Goal: Transaction & Acquisition: Purchase product/service

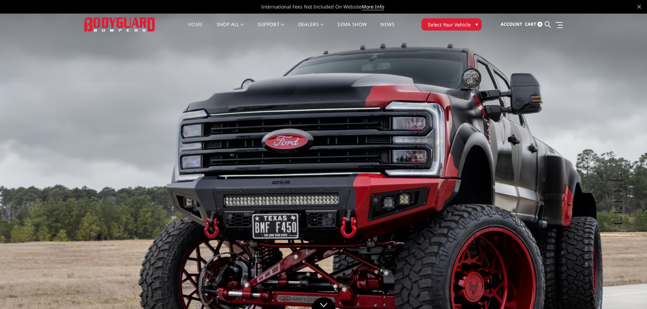
click at [442, 23] on span "Select Your Vehicle" at bounding box center [449, 24] width 43 height 7
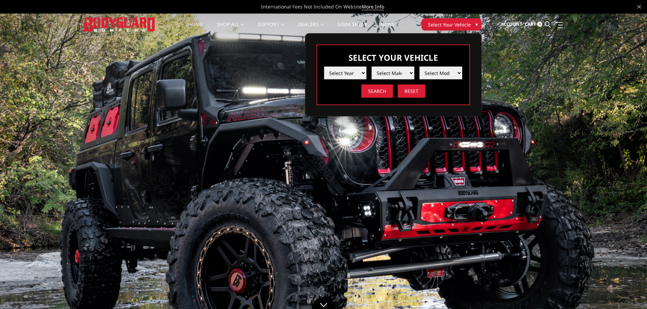
click at [334, 73] on select "Select Year 2025 2024 2023 2022 2021 2020 2019 2018 2017 2016 2015 2014 2013 20…" at bounding box center [345, 73] width 43 height 13
select select "yr_2025"
click at [324, 67] on select "Select Year 2025 2024 2023 2022 2021 2020 2019 2018 2017 2016 2015 2014 2013 20…" at bounding box center [345, 73] width 43 height 13
click at [385, 73] on select "Select Make Chevrolet Ford GMC Ram Toyota" at bounding box center [392, 73] width 43 height 13
select select "mk_chevrolet"
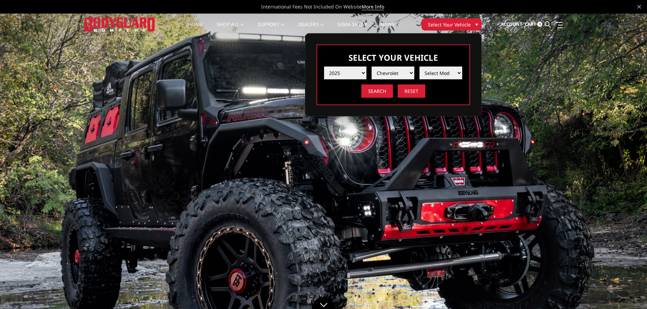
click at [371, 67] on select "Select Make Chevrolet Ford GMC Ram Toyota" at bounding box center [392, 73] width 43 height 13
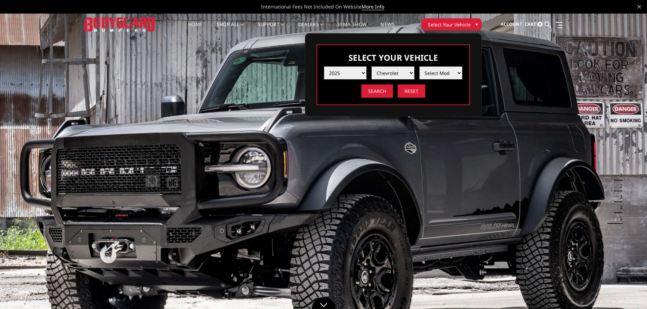
click at [424, 73] on select "Select Model Silverado 1500 Silverado 2500 / 3500 Silverado 4500 / 5500 / 6500" at bounding box center [440, 73] width 43 height 13
select select "md_silverado-2500-3500"
click at [419, 67] on select "Select Model Silverado 1500 Silverado 2500 / 3500 Silverado 4500 / 5500 / 6500" at bounding box center [440, 73] width 43 height 13
click at [387, 87] on input "Search" at bounding box center [377, 91] width 32 height 13
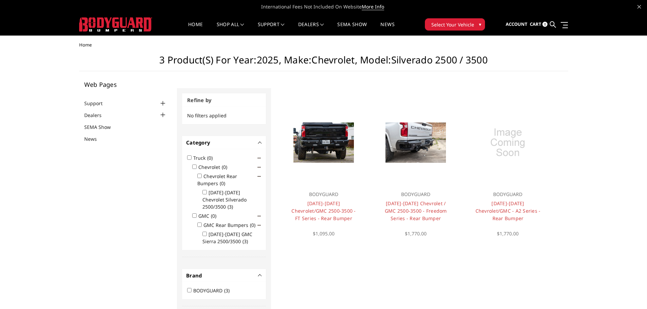
click at [470, 24] on span "Select Your Vehicle" at bounding box center [452, 24] width 43 height 7
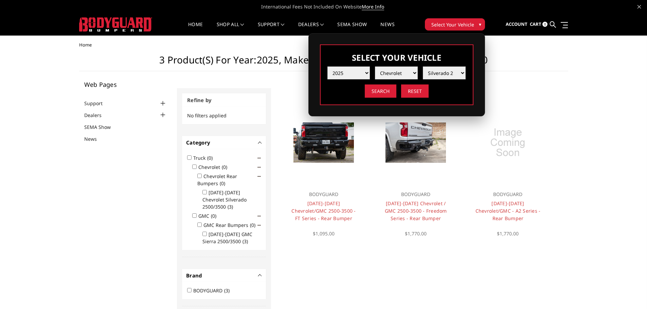
click at [525, 53] on div "Home 3 Product(s) for Year:2025, Make:Chevrolet, Model:Silverado 2500 / 3500 We…" at bounding box center [323, 313] width 489 height 543
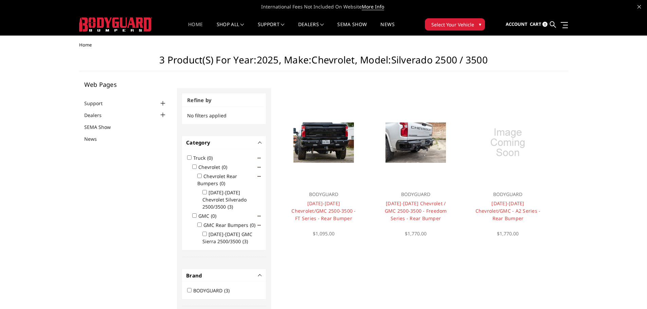
click at [192, 23] on link "Home" at bounding box center [195, 28] width 15 height 13
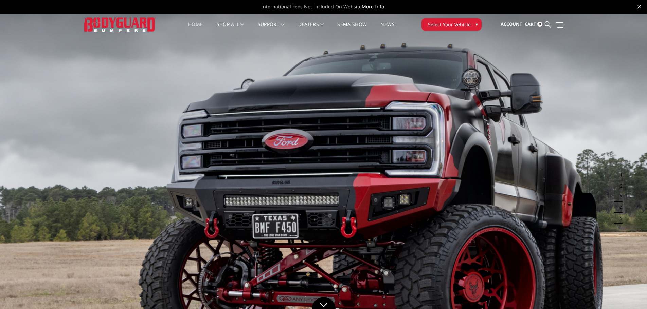
click at [473, 25] on button "Select Your Vehicle ▾" at bounding box center [451, 24] width 60 height 12
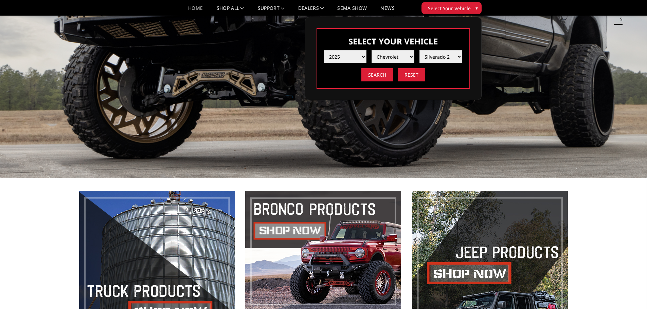
scroll to position [170, 0]
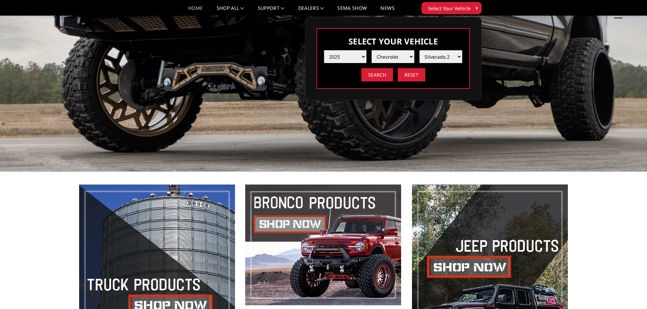
click at [453, 8] on span "Select Your Vehicle" at bounding box center [449, 8] width 43 height 7
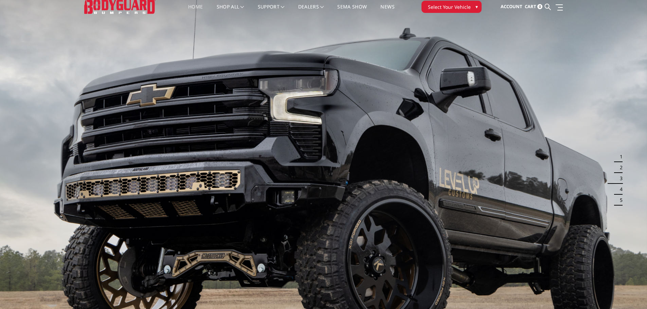
scroll to position [0, 0]
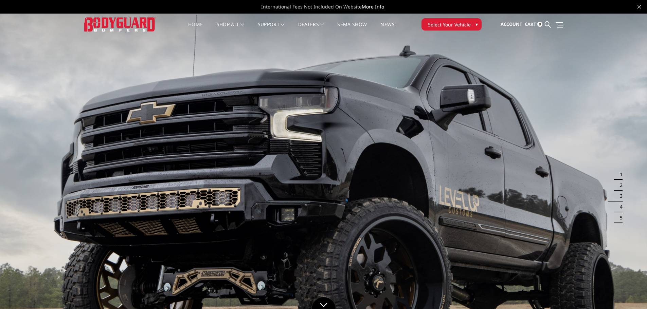
click at [444, 24] on span "Select Your Vehicle" at bounding box center [449, 24] width 43 height 7
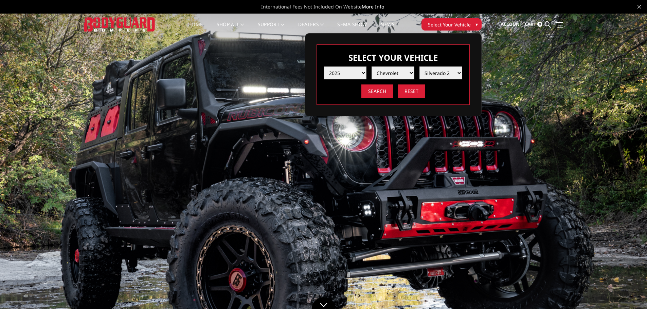
click at [351, 76] on select "Select Year [DATE] 2024 2023 2022 2021 2020 2019 2018 2017 2016 2015 2014 2013 …" at bounding box center [345, 73] width 43 height 13
select select "yr_2024"
click at [324, 67] on select "Select Year [DATE] 2024 2023 2022 2021 2020 2019 2018 2017 2016 2015 2014 2013 …" at bounding box center [345, 73] width 43 height 13
select select "-1"
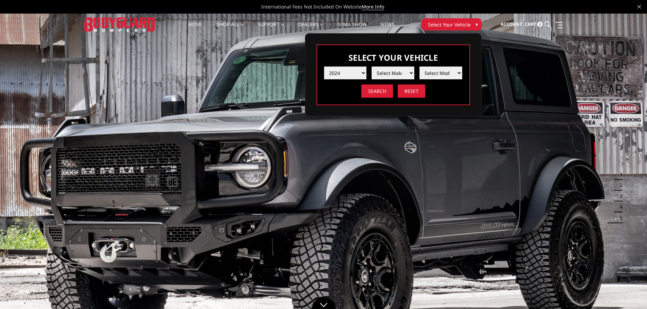
click at [443, 27] on span "Select Your Vehicle" at bounding box center [449, 24] width 43 height 7
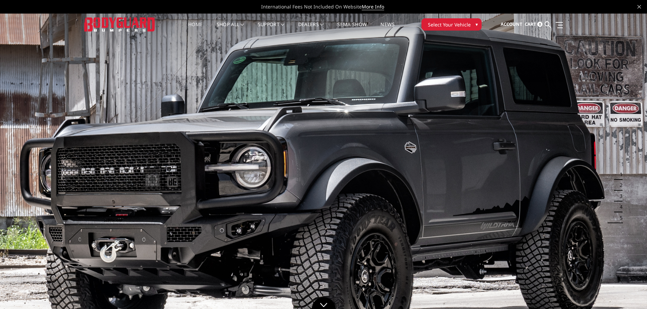
click at [443, 27] on span "Select Your Vehicle" at bounding box center [449, 24] width 43 height 7
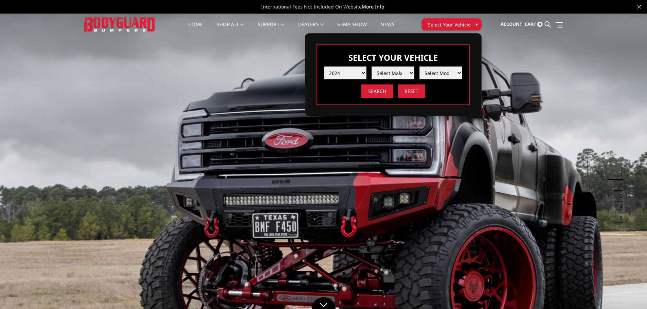
click at [442, 23] on span "Select Your Vehicle" at bounding box center [449, 24] width 43 height 7
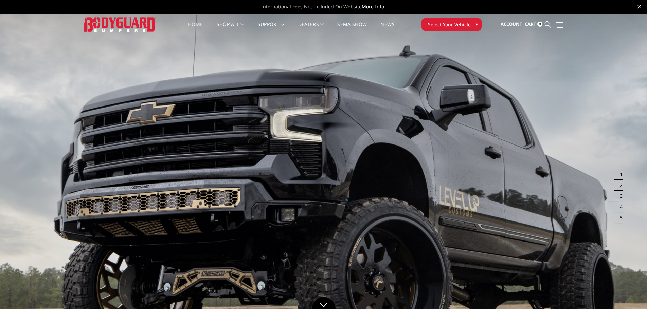
click at [196, 25] on link "Home" at bounding box center [195, 28] width 15 height 13
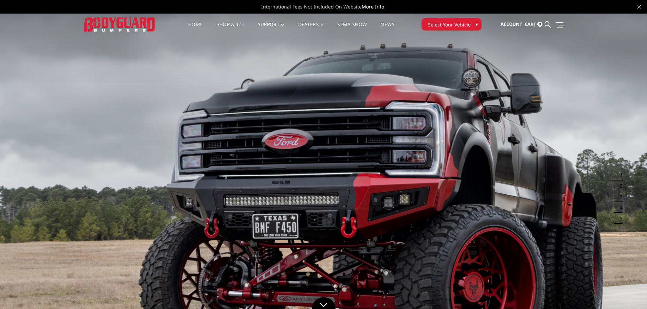
click at [458, 25] on span "Select Your Vehicle" at bounding box center [449, 24] width 43 height 7
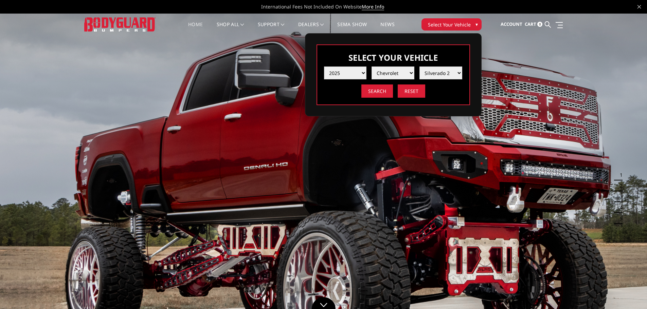
click at [346, 73] on select "Select Year [DATE] 2024 2023 2022 2021 2020 2019 2018 2017 2016 2015 2014 2013 …" at bounding box center [345, 73] width 43 height 13
select select "yr_2024"
click at [324, 67] on select "Select Year [DATE] 2024 2023 2022 2021 2020 2019 2018 2017 2016 2015 2014 2013 …" at bounding box center [345, 73] width 43 height 13
select select "-1"
click at [380, 73] on select "Select Make Chevrolet Ford GMC Ram Toyota" at bounding box center [392, 73] width 43 height 13
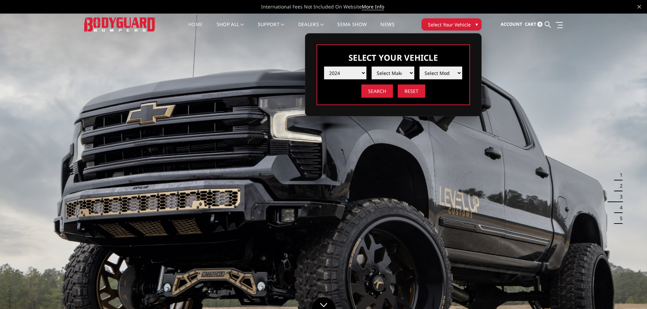
select select "mk_chevrolet"
click at [371, 67] on select "Select Make Chevrolet Ford GMC Ram Toyota" at bounding box center [392, 73] width 43 height 13
click at [435, 75] on select "Select Model Silverado 1500 Silverado 2500 / 3500 Silverado 4500 / 5500 / 6500" at bounding box center [440, 73] width 43 height 13
select select "md_silverado-2500-3500"
click at [419, 67] on select "Select Model Silverado 1500 Silverado 2500 / 3500 Silverado 4500 / 5500 / 6500" at bounding box center [440, 73] width 43 height 13
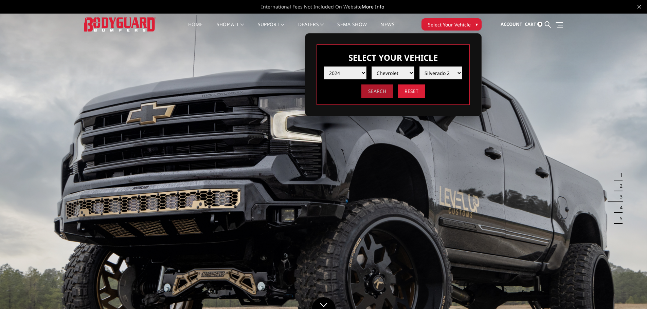
click at [378, 90] on input "Search" at bounding box center [377, 91] width 32 height 13
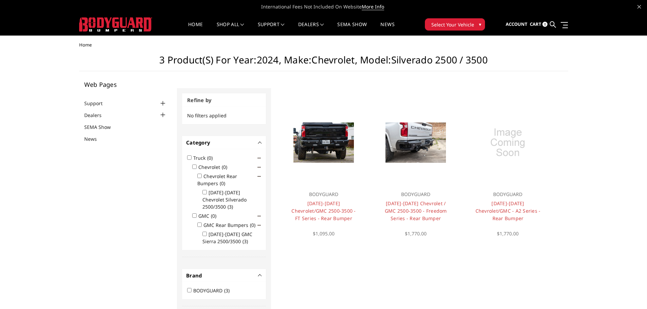
click at [261, 141] on button "-" at bounding box center [259, 142] width 3 height 3
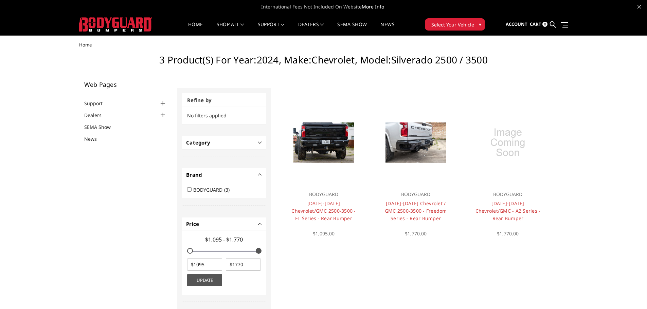
click at [261, 141] on button "+" at bounding box center [259, 142] width 3 height 3
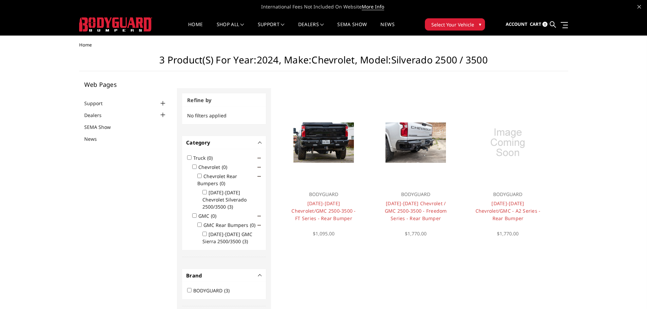
click at [262, 143] on div "Category -" at bounding box center [224, 142] width 84 height 13
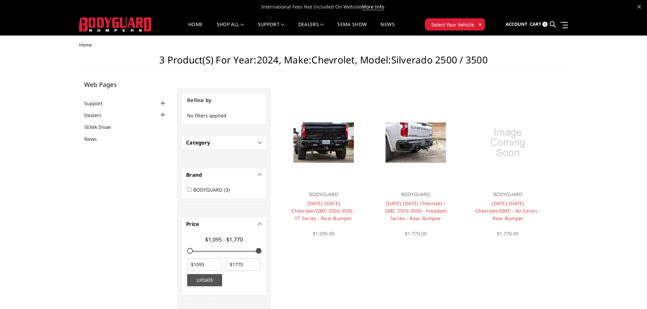
click at [463, 22] on span "Select Your Vehicle" at bounding box center [452, 24] width 43 height 7
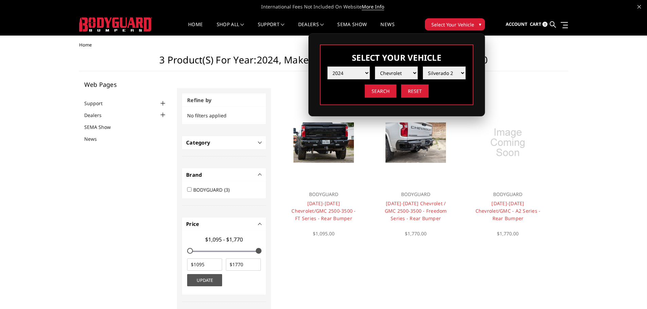
click at [356, 71] on select "Select Year [DATE] 2024 2023 2022 2021 2020 2019 2018 2017 2016 2015 2014 2013 …" at bounding box center [348, 73] width 43 height 13
select select "yr_2021"
click at [327, 67] on select "Select Year [DATE] 2024 2023 2022 2021 2020 2019 2018 2017 2016 2015 2014 2013 …" at bounding box center [348, 73] width 43 height 13
select select "-1"
drag, startPoint x: 384, startPoint y: 79, endPoint x: 391, endPoint y: 73, distance: 8.7
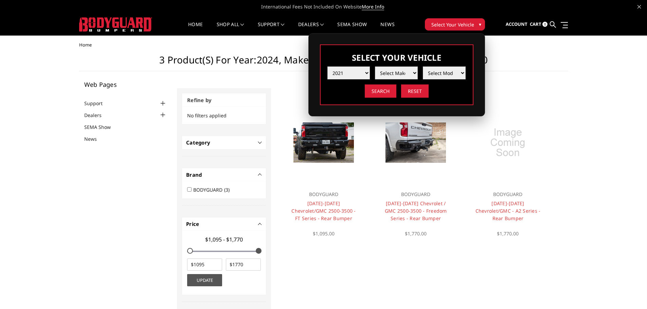
click at [391, 73] on select "Select Make Chevrolet Ford GMC Ram Toyota" at bounding box center [396, 73] width 43 height 13
select select "mk_chevrolet"
click at [375, 67] on select "Select Make Chevrolet Ford GMC Ram Toyota" at bounding box center [396, 73] width 43 height 13
click at [395, 94] on input "Search" at bounding box center [381, 91] width 32 height 13
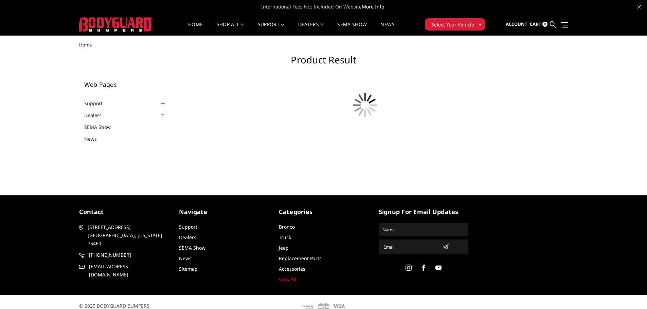
click at [430, 23] on button "Select Your Vehicle ▾" at bounding box center [455, 24] width 60 height 12
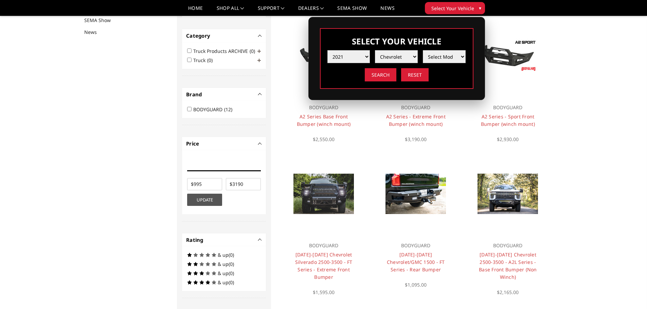
scroll to position [88, 0]
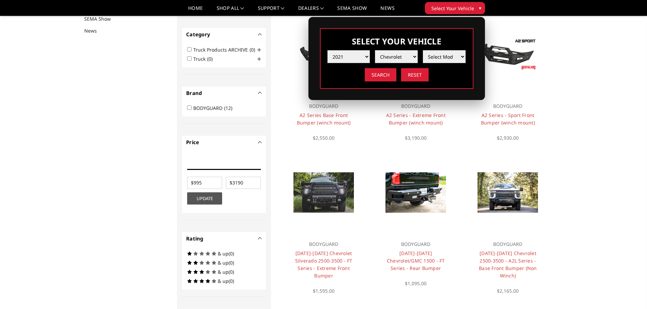
click at [350, 61] on select "Select Year [DATE] 2024 2023 2022 2021 2020 2019 2018 2017 2016 2015 2014 2013 …" at bounding box center [348, 56] width 43 height 13
click at [327, 50] on select "Select Year [DATE] 2024 2023 2022 2021 2020 2019 2018 2017 2016 2015 2014 2013 …" at bounding box center [348, 56] width 43 height 13
click at [357, 57] on select "Select Year [DATE] 2024 2023 2022 2021 2020 2019 2018 2017 2016 2015 2014 2013 …" at bounding box center [348, 56] width 43 height 13
select select "yr_1994"
click at [327, 50] on select "Select Year [DATE] 2024 2023 2022 2021 2020 2019 2018 2017 2016 2015 2014 2013 …" at bounding box center [348, 56] width 43 height 13
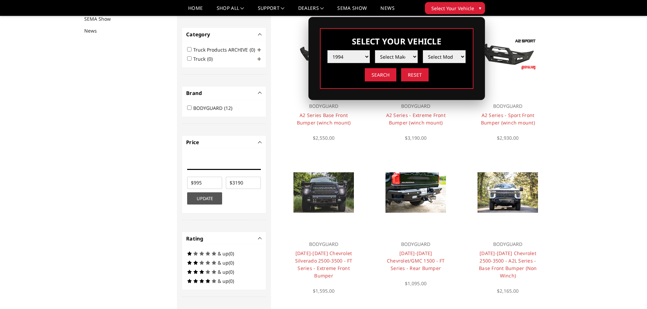
click at [395, 54] on select "Select Make Ford Ram" at bounding box center [396, 56] width 43 height 13
click at [393, 55] on select "Select Make Ford Ram" at bounding box center [396, 56] width 43 height 13
click at [408, 54] on select "Select Make Ford Ram" at bounding box center [396, 56] width 43 height 13
select select "mk_ford"
click at [375, 50] on select "Select Make Ford Ram" at bounding box center [396, 56] width 43 height 13
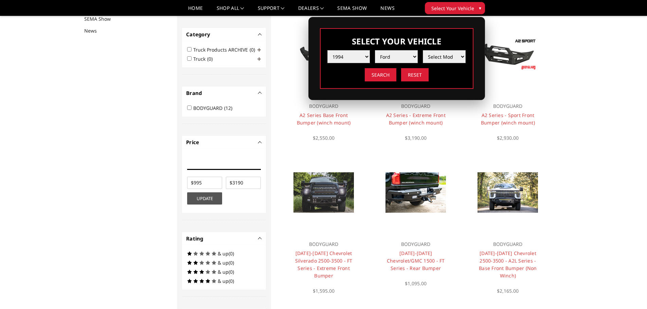
click at [430, 56] on select "Select Model F250 / F350" at bounding box center [444, 56] width 43 height 13
select select "md_f250-f350"
click at [423, 50] on select "Select Model F250 / F350" at bounding box center [444, 56] width 43 height 13
click at [388, 74] on input "Search" at bounding box center [381, 74] width 32 height 13
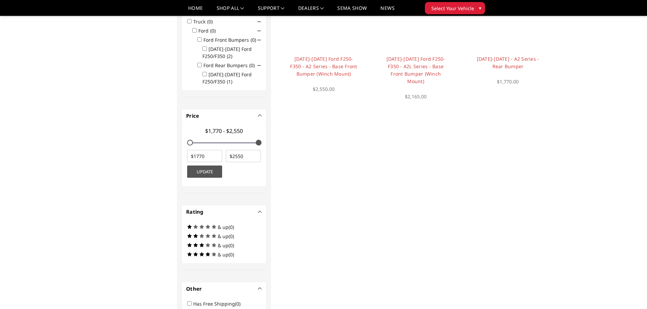
scroll to position [204, 0]
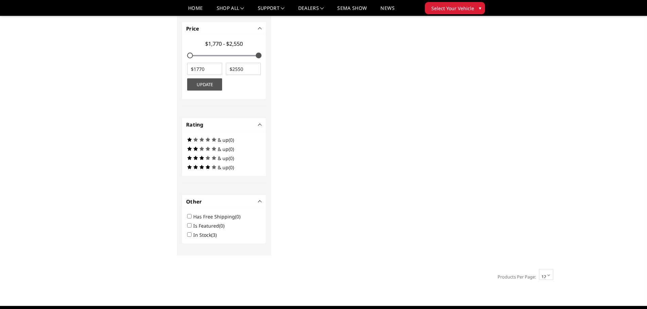
click at [458, 10] on span "Select Your Vehicle" at bounding box center [452, 8] width 43 height 7
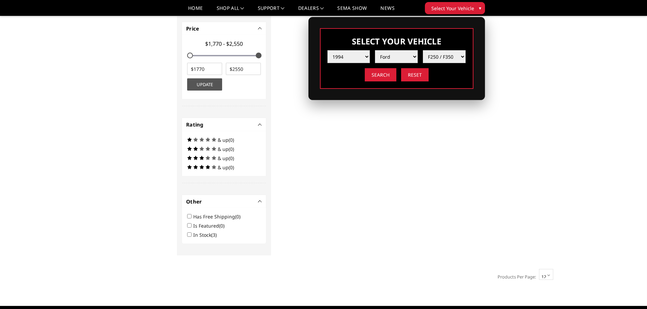
click at [346, 55] on select "Select Year [DATE] 2024 2023 2022 2021 2020 2019 2018 2017 2016 2015 2014 2013 …" at bounding box center [348, 56] width 43 height 13
select select "yr_1999"
click at [327, 50] on select "Select Year 2025 2024 2023 2022 2021 2020 2019 2018 2017 2016 2015 2014 2013 20…" at bounding box center [348, 56] width 43 height 13
select select "-1"
click at [402, 59] on select "Select Make Ford Ram" at bounding box center [396, 56] width 43 height 13
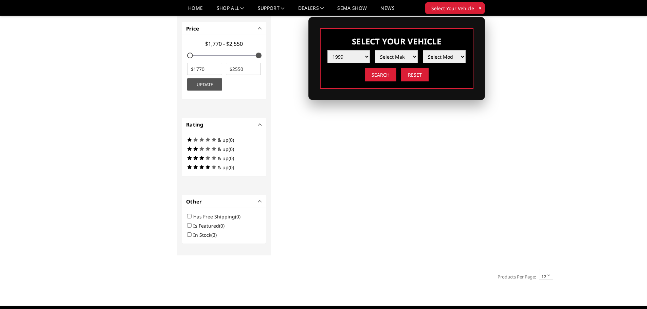
click at [347, 58] on select "Select Year 2025 2024 2023 2022 2021 2020 2019 2018 2017 2016 2015 2014 2013 20…" at bounding box center [348, 56] width 43 height 13
select select "yr_2022"
click at [327, 50] on select "Select Year 2025 2024 2023 2022 2021 2020 2019 2018 2017 2016 2015 2014 2013 20…" at bounding box center [348, 56] width 43 height 13
click at [395, 57] on select "Select Make Chevrolet Ford GMC Ram Toyota" at bounding box center [396, 56] width 43 height 13
select select "mk_toyota"
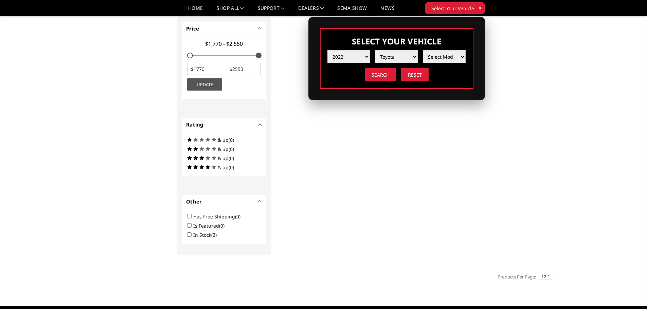
click at [375, 50] on select "Select Make Chevrolet Ford GMC Ram Toyota" at bounding box center [396, 56] width 43 height 13
click at [433, 54] on select "Select Model Tacoma Tundra" at bounding box center [444, 56] width 43 height 13
select select "md_tundra"
click at [423, 50] on select "Select Model Tacoma Tundra" at bounding box center [444, 56] width 43 height 13
drag, startPoint x: 389, startPoint y: 76, endPoint x: 393, endPoint y: 73, distance: 4.3
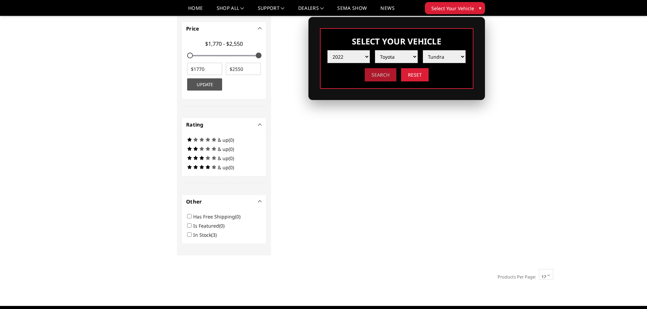
click at [389, 76] on input "Search" at bounding box center [381, 74] width 32 height 13
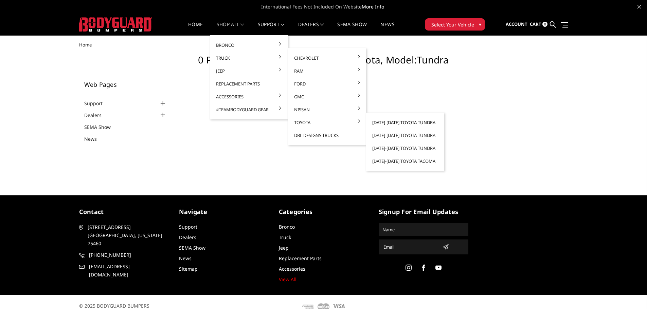
click at [384, 121] on link "[DATE]-[DATE] Toyota Tundra" at bounding box center [405, 122] width 73 height 13
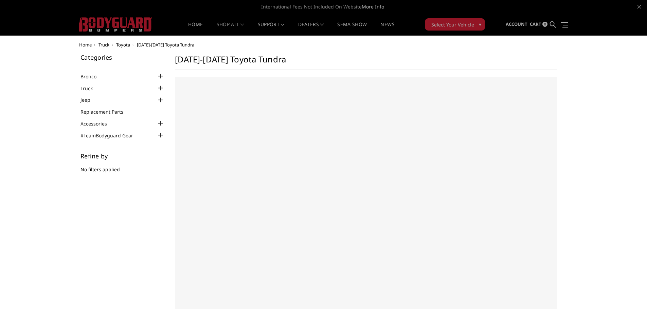
select select "US"
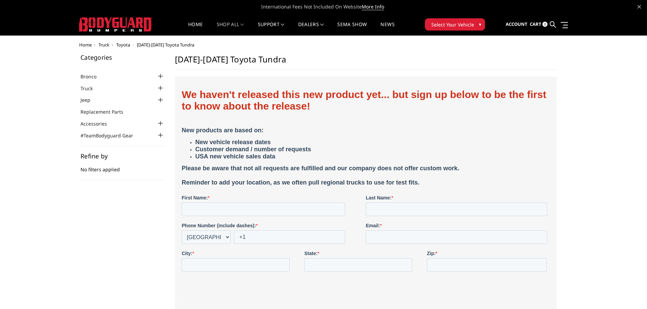
click at [429, 23] on button "Select Your Vehicle ▾" at bounding box center [455, 24] width 60 height 12
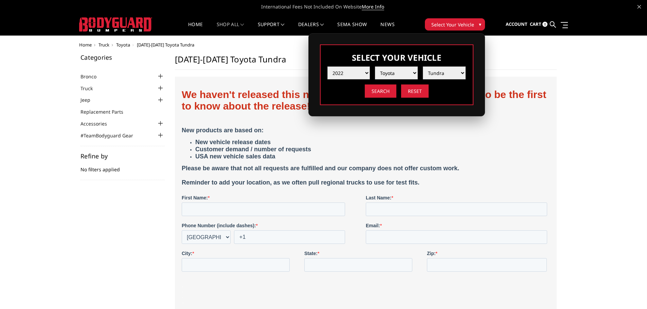
click at [348, 74] on select "Select Year [DATE] 2024 2023 2022 2021 2020 2019 2018 2017 2016 2015 2014 2013 …" at bounding box center [348, 73] width 43 height 13
select select "yr_2024"
click at [327, 67] on select "Select Year [DATE] 2024 2023 2022 2021 2020 2019 2018 2017 2016 2015 2014 2013 …" at bounding box center [348, 73] width 43 height 13
select select "-1"
click at [392, 73] on select "Select Make Chevrolet Ford GMC Ram Toyota" at bounding box center [396, 73] width 43 height 13
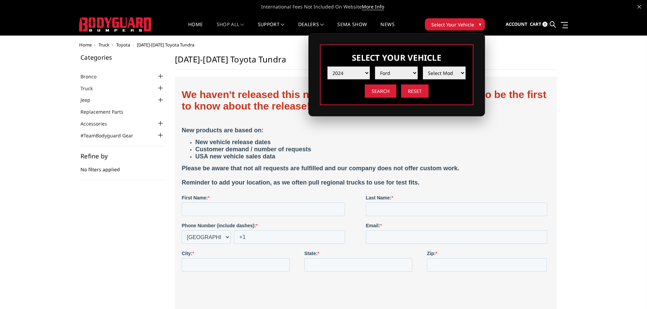
click at [375, 67] on select "Select Make Chevrolet Ford GMC Ram Toyota" at bounding box center [396, 73] width 43 height 13
click at [429, 75] on select "Select Model F150 F150 Raptor F250 / F350 F450 / F550" at bounding box center [444, 73] width 43 height 13
click at [399, 71] on select "Select Make Chevrolet Ford GMC Ram Toyota" at bounding box center [396, 73] width 43 height 13
select select "mk_chevrolet"
click at [375, 67] on select "Select Make Chevrolet Ford GMC Ram Toyota" at bounding box center [396, 73] width 43 height 13
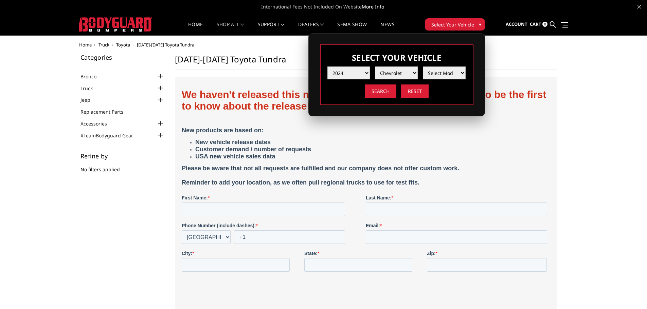
click at [431, 70] on select "Select Model Silverado 1500 Silverado 2500 / 3500 Silverado 4500 / 5500 / 6500" at bounding box center [444, 73] width 43 height 13
select select "md_silverado-2500-3500"
click at [423, 67] on select "Select Model Silverado 1500 Silverado 2500 / 3500 Silverado 4500 / 5500 / 6500" at bounding box center [444, 73] width 43 height 13
click at [383, 92] on input "Search" at bounding box center [381, 91] width 32 height 13
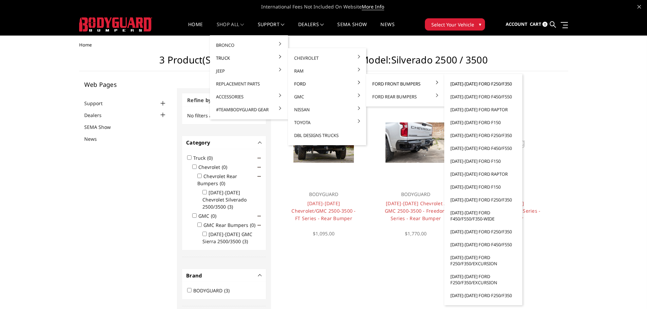
click at [464, 86] on link "[DATE]-[DATE] Ford F250/F350" at bounding box center [483, 83] width 73 height 13
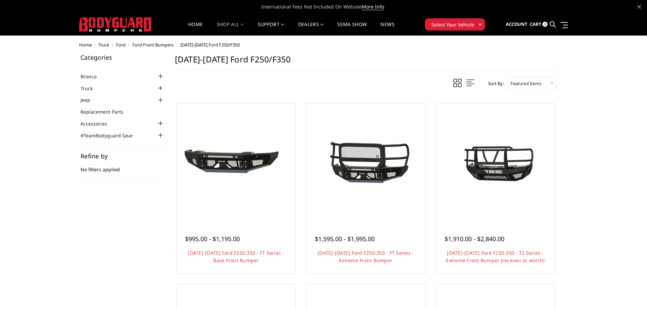
click at [460, 22] on span "Select Your Vehicle" at bounding box center [452, 24] width 43 height 7
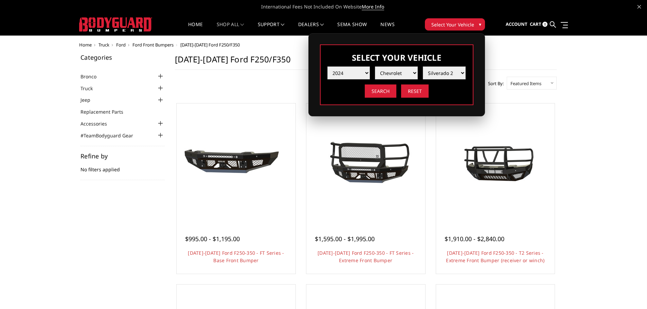
click at [460, 22] on span "Select Your Vehicle" at bounding box center [452, 24] width 43 height 7
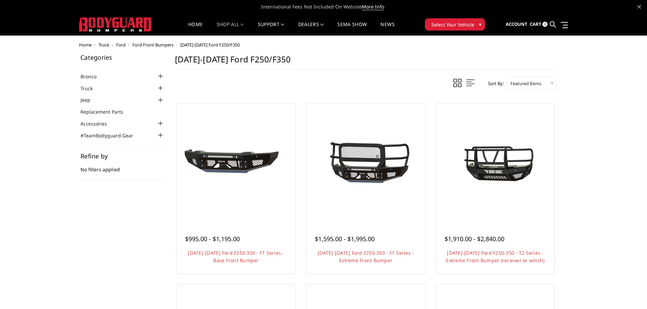
click at [460, 22] on span "Select Your Vehicle" at bounding box center [452, 24] width 43 height 7
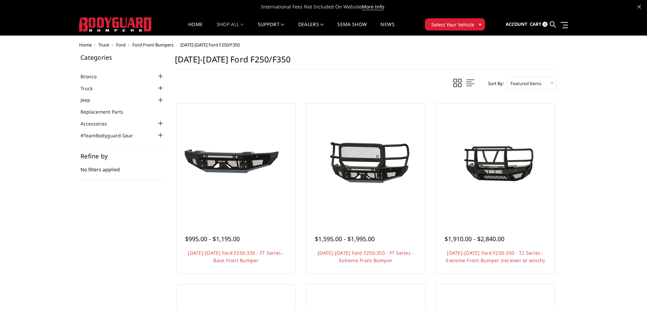
click at [161, 47] on span "Ford Front Bumpers" at bounding box center [152, 45] width 41 height 6
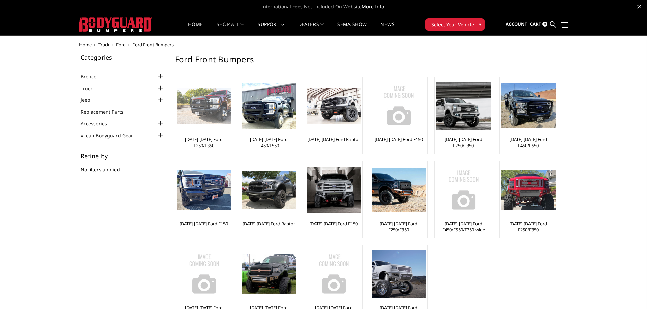
click at [194, 87] on div at bounding box center [204, 106] width 54 height 54
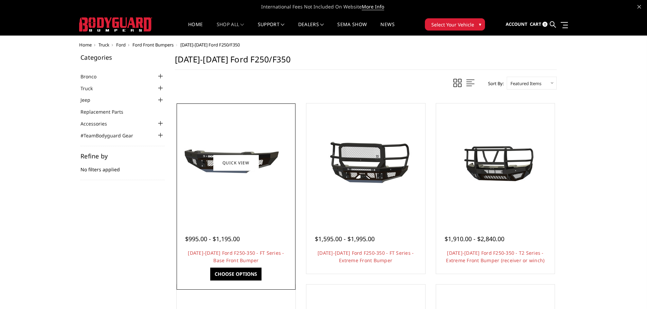
click at [196, 138] on img at bounding box center [236, 163] width 109 height 51
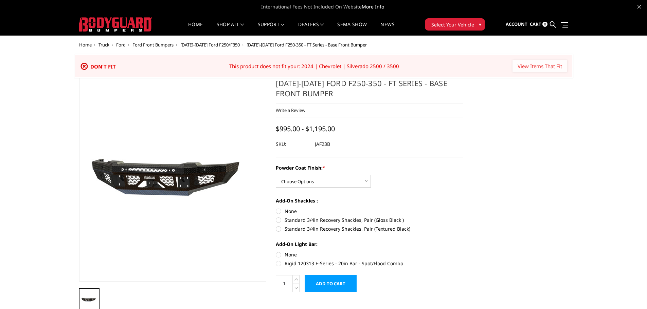
click at [552, 67] on input "View Items That Fit" at bounding box center [539, 66] width 55 height 12
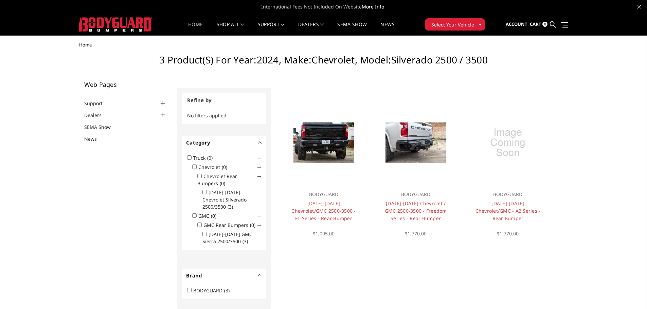
click at [189, 25] on link "Home" at bounding box center [195, 28] width 15 height 13
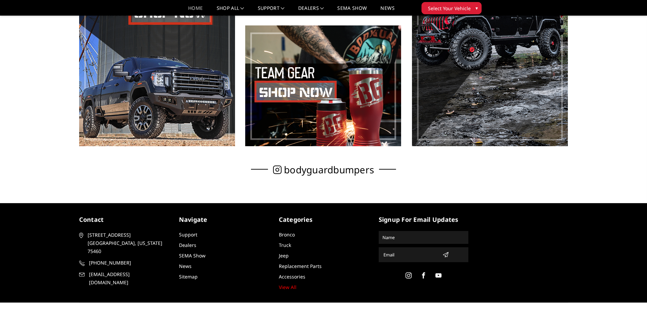
scroll to position [452, 0]
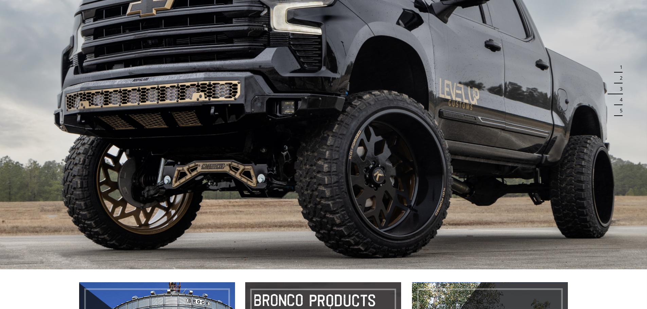
scroll to position [0, 0]
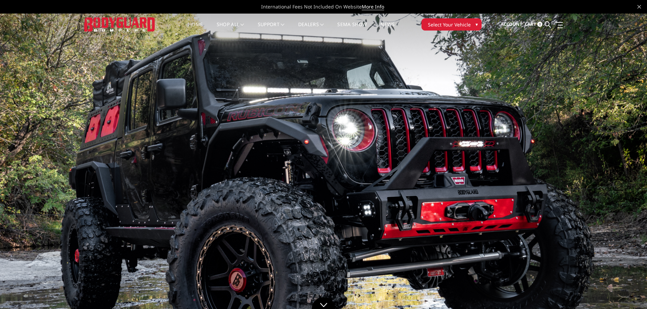
click at [468, 25] on span "Select Your Vehicle" at bounding box center [449, 24] width 43 height 7
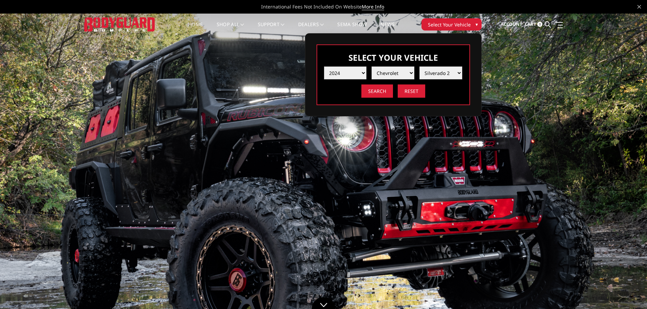
click at [359, 75] on select "Select Year [DATE] 2024 2023 2022 2021 2020 2019 2018 2017 2016 2015 2014 2013 …" at bounding box center [345, 73] width 43 height 13
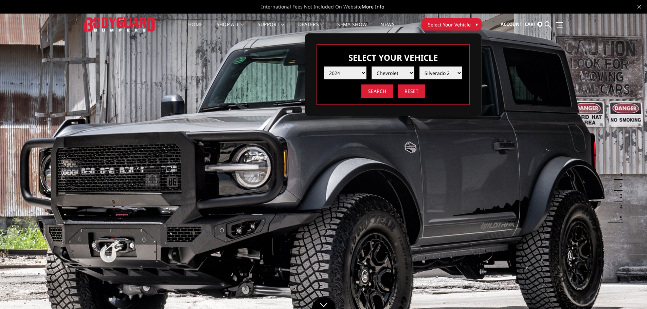
click at [476, 59] on div "Select Your Vehicle Select Year [DATE] 2024 2023 2022 2021 2020 2019 2018 2017 …" at bounding box center [393, 74] width 168 height 61
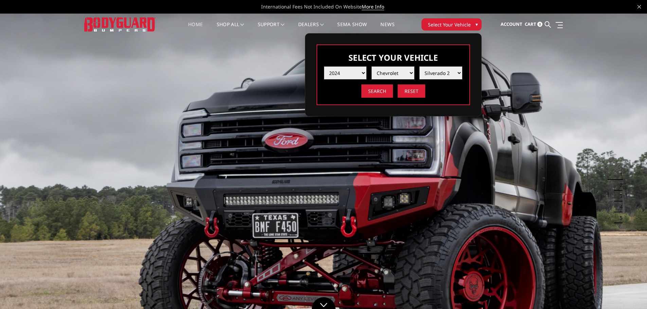
click at [340, 72] on select "Select Year 2025 2024 2023 2022 2021 2020 2019 2018 2017 2016 2015 2014 2013 20…" at bounding box center [345, 73] width 43 height 13
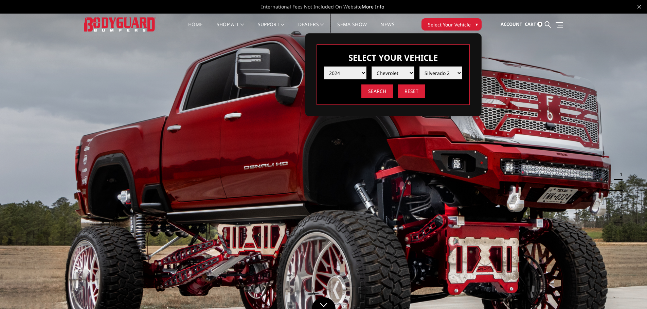
click at [340, 72] on select "Select Year 2025 2024 2023 2022 2021 2020 2019 2018 2017 2016 2015 2014 2013 20…" at bounding box center [345, 73] width 43 height 13
click at [457, 21] on span "Select Your Vehicle" at bounding box center [449, 24] width 43 height 7
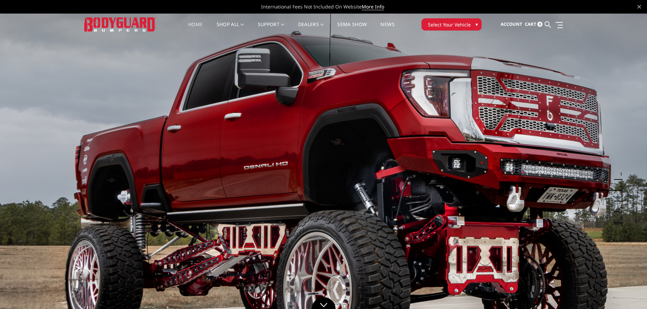
click at [457, 25] on span "Select Your Vehicle" at bounding box center [449, 24] width 43 height 7
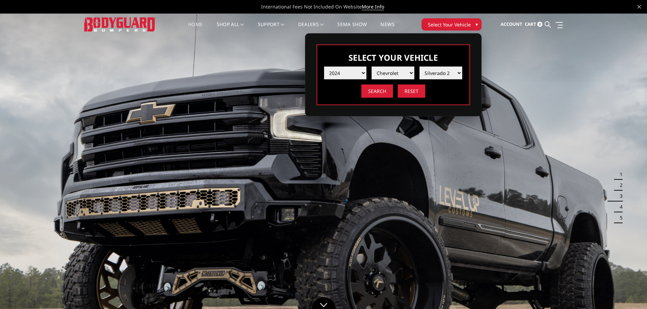
click at [350, 75] on select "Select Year 2025 2024 2023 2022 2021 2020 2019 2018 2017 2016 2015 2014 2013 20…" at bounding box center [345, 73] width 43 height 13
select select "yr_2023"
click at [324, 67] on select "Select Year 2025 2024 2023 2022 2021 2020 2019 2018 2017 2016 2015 2014 2013 20…" at bounding box center [345, 73] width 43 height 13
select select "-1"
click at [392, 73] on select "Select Make Chevrolet Ford GMC Ram Toyota" at bounding box center [392, 73] width 43 height 13
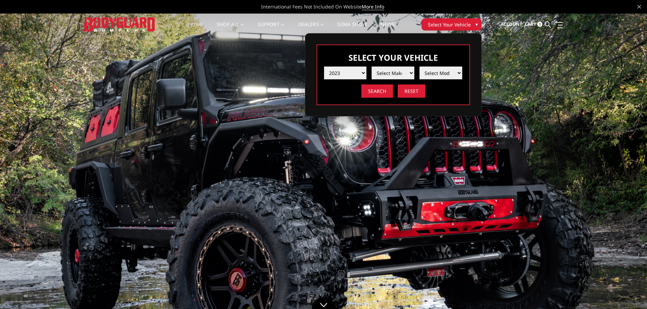
click at [191, 25] on link "Home" at bounding box center [195, 28] width 15 height 13
